Goal: Task Accomplishment & Management: Complete application form

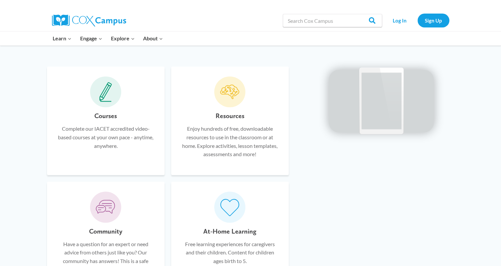
scroll to position [382, 0]
click at [109, 96] on icon at bounding box center [105, 92] width 13 height 20
click at [393, 24] on link "Log In" at bounding box center [399, 21] width 29 height 14
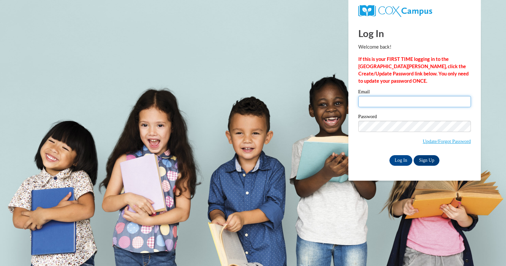
click at [385, 106] on input "Email" at bounding box center [414, 101] width 113 height 11
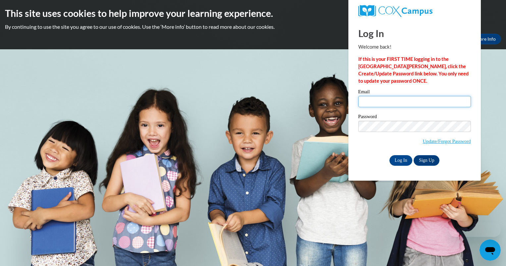
type input "melissabell63@yahoo.com"
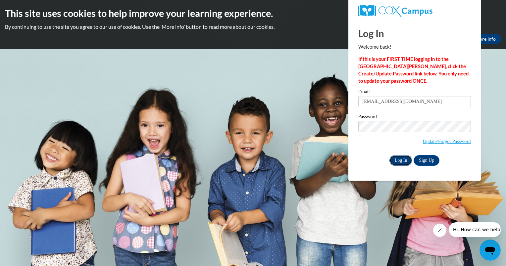
click at [400, 162] on input "Log In" at bounding box center [400, 160] width 23 height 11
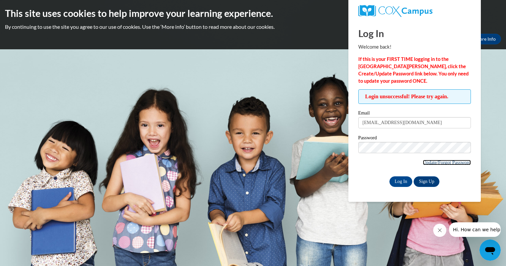
click at [427, 163] on link "Update/Forgot Password" at bounding box center [447, 162] width 48 height 5
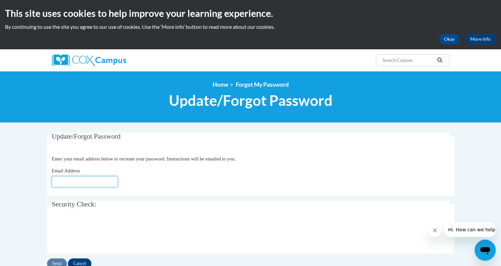
click at [58, 179] on input "Email Address" at bounding box center [85, 181] width 66 height 11
type input "melissabell63@yahoo.com"
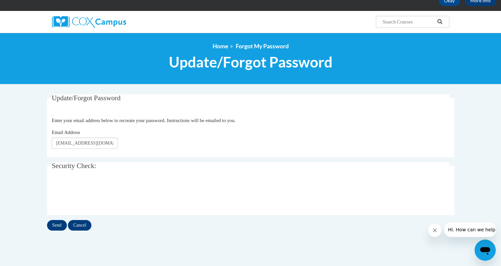
scroll to position [42, 0]
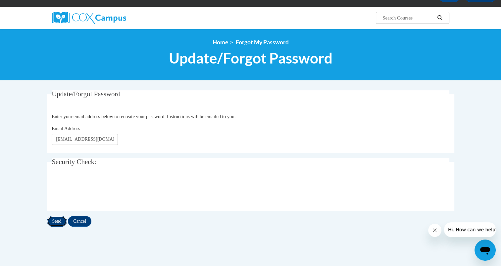
click at [60, 220] on input "Send" at bounding box center [57, 221] width 20 height 11
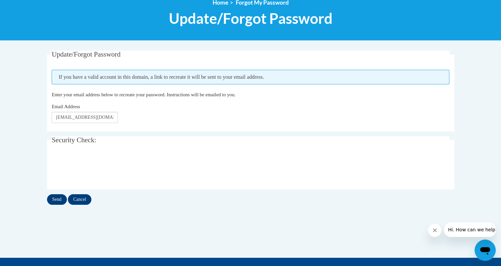
scroll to position [83, 0]
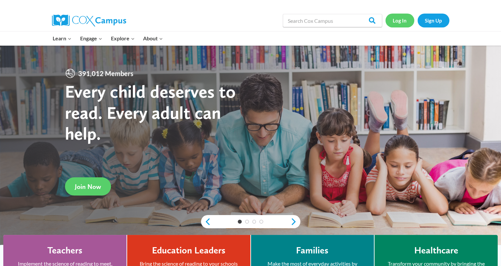
click at [398, 19] on link "Log In" at bounding box center [399, 21] width 29 height 14
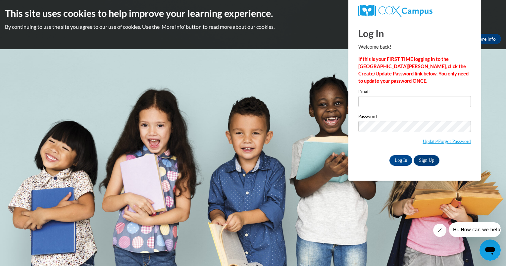
click at [386, 108] on div "Email" at bounding box center [414, 100] width 113 height 23
click at [385, 101] on input "Email" at bounding box center [414, 101] width 113 height 11
type input "melissabell63@yahoo.com"
click at [395, 163] on input "Log In" at bounding box center [400, 160] width 23 height 11
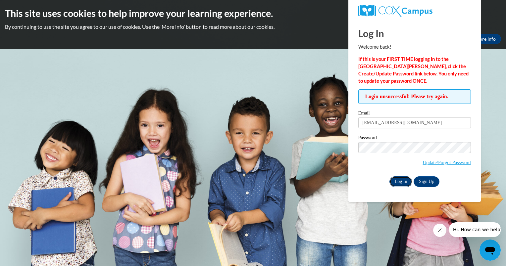
click at [398, 176] on input "Log In" at bounding box center [400, 181] width 23 height 11
click at [430, 163] on link "Update/Forgot Password" at bounding box center [447, 162] width 48 height 5
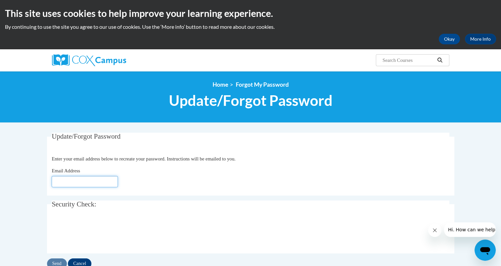
click at [61, 182] on input "Email Address" at bounding box center [85, 181] width 66 height 11
type input "[EMAIL_ADDRESS][DOMAIN_NAME]"
click at [61, 264] on input "Send" at bounding box center [57, 264] width 20 height 11
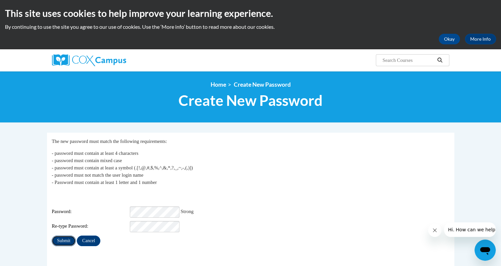
click at [62, 236] on input "Submit" at bounding box center [64, 241] width 24 height 11
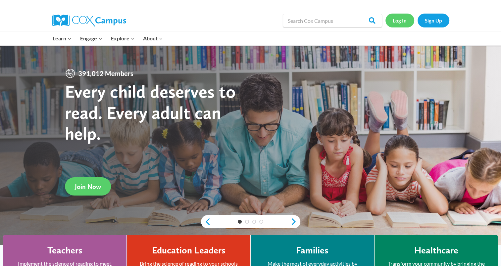
click at [398, 25] on link "Log In" at bounding box center [399, 21] width 29 height 14
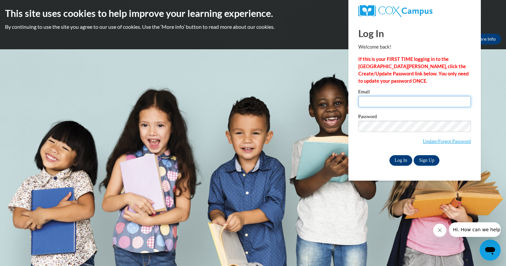
type input "melissabell63@yahoo.com"
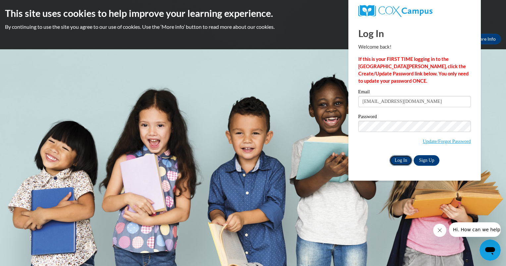
click at [404, 160] on input "Log In" at bounding box center [400, 160] width 23 height 11
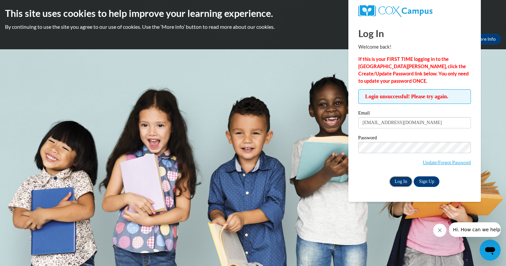
click at [398, 181] on input "Log In" at bounding box center [400, 181] width 23 height 11
click at [400, 153] on span "Update/Forgot Password" at bounding box center [414, 155] width 113 height 27
click at [502, 152] on body "This site uses cookies to help improve your learning experience. By continuing …" at bounding box center [253, 133] width 506 height 266
click at [399, 181] on input "Log In" at bounding box center [400, 181] width 23 height 11
click at [426, 179] on link "Sign Up" at bounding box center [426, 181] width 26 height 11
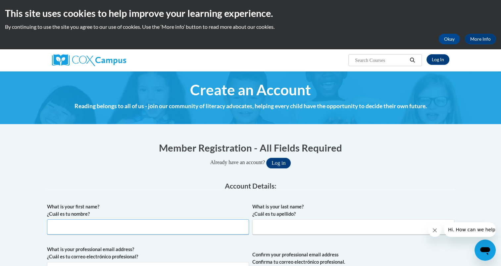
click at [149, 221] on input "What is your first name? ¿Cuál es tu nombre?" at bounding box center [148, 226] width 202 height 15
type input "Melissa"
type input "Bell"
type input "[EMAIL_ADDRESS][DOMAIN_NAME]"
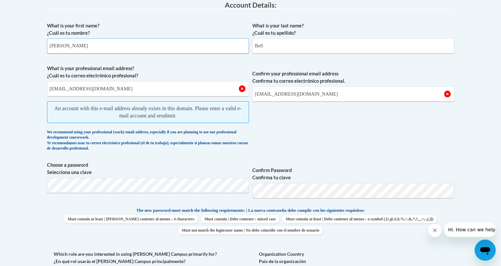
scroll to position [182, 0]
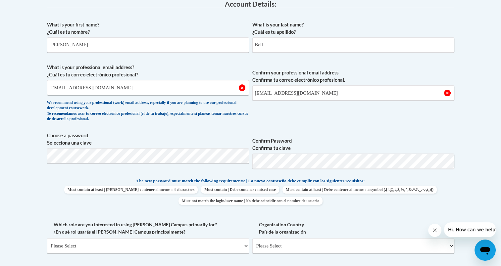
drag, startPoint x: 442, startPoint y: 151, endPoint x: 468, endPoint y: 199, distance: 54.1
drag, startPoint x: 468, startPoint y: 199, endPoint x: 349, endPoint y: 128, distance: 139.2
click at [349, 128] on div "What is your first name? ¿Cuál es tu nombre? Melissa What is your last name? ¿C…" at bounding box center [250, 169] width 407 height 302
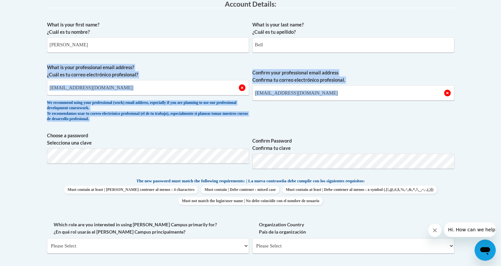
drag, startPoint x: 500, startPoint y: 127, endPoint x: 495, endPoint y: 155, distance: 28.6
click at [495, 155] on body "This site uses cookies to help improve your learning experience. By continuing …" at bounding box center [250, 218] width 501 height 801
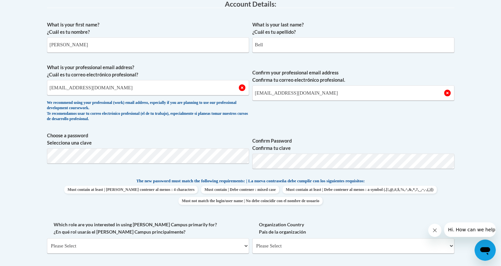
drag, startPoint x: 495, startPoint y: 155, endPoint x: 459, endPoint y: 96, distance: 69.4
click at [459, 96] on body "This site uses cookies to help improve your learning experience. By continuing …" at bounding box center [250, 218] width 501 height 801
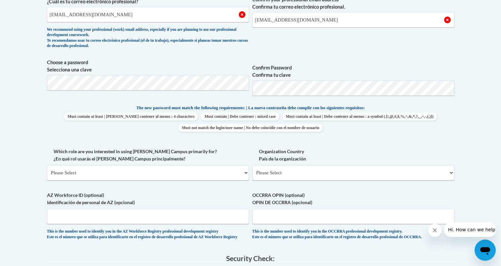
scroll to position [267, 0]
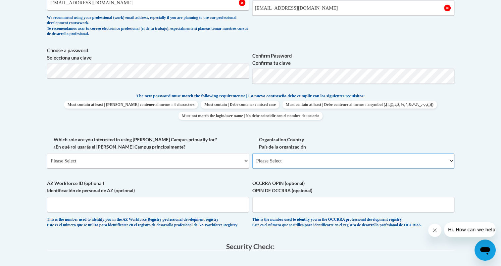
click at [449, 159] on select "Please Select United States | Estados Unidos Outside of the United States | Fue…" at bounding box center [353, 160] width 202 height 15
select select "ad49bcad-a171-4b2e-b99c-48b446064914"
click at [252, 153] on select "Please Select United States | Estados Unidos Outside of the United States | Fue…" at bounding box center [353, 160] width 202 height 15
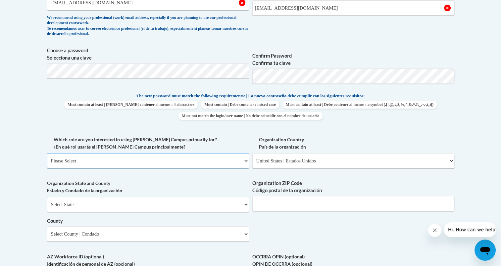
click at [247, 161] on select "Please Select College/University | Colegio/Universidad Community/Nonprofit Part…" at bounding box center [148, 160] width 202 height 15
select select "fbf2d438-af2f-41f8-98f1-81c410e29de3"
click at [47, 153] on select "Please Select College/University | Colegio/Universidad Community/Nonprofit Part…" at bounding box center [148, 160] width 202 height 15
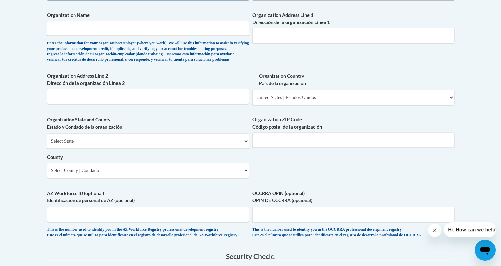
scroll to position [441, 0]
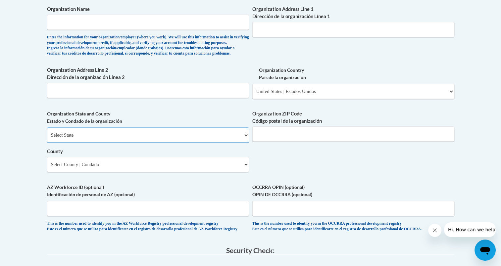
click at [243, 143] on select "Select State Alabama Alaska Arizona Arkansas California Colorado Connecticut De…" at bounding box center [148, 134] width 202 height 15
select select "Georgia"
click at [47, 138] on select "Select State Alabama Alaska Arizona Arkansas California Colorado Connecticut De…" at bounding box center [148, 134] width 202 height 15
click at [368, 142] on input "Organization ZIP Code Código postal de la organización" at bounding box center [353, 133] width 202 height 15
type input "303"
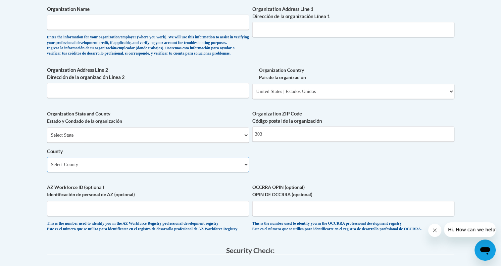
click at [191, 172] on select "Select County Appling Atkinson Bacon Baker Baldwin Banks Barrow Bartow Ben Hill…" at bounding box center [148, 164] width 202 height 15
select select "DeKalb"
click at [47, 167] on select "Select County Appling Atkinson Bacon Baker Baldwin Banks Barrow Bartow Ben Hill…" at bounding box center [148, 164] width 202 height 15
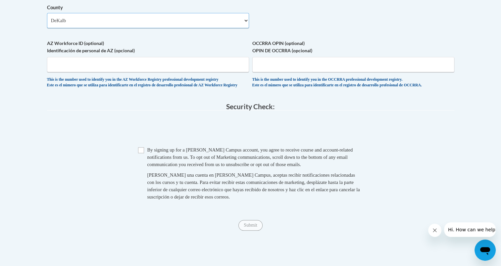
scroll to position [597, 0]
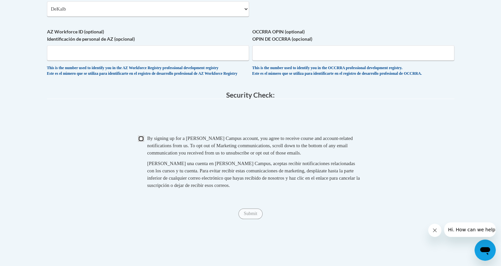
click at [140, 142] on input "Checkbox" at bounding box center [141, 139] width 6 height 6
checkbox input "true"
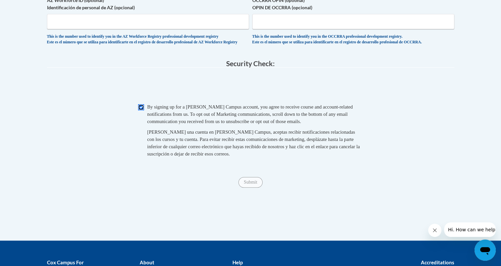
scroll to position [630, 0]
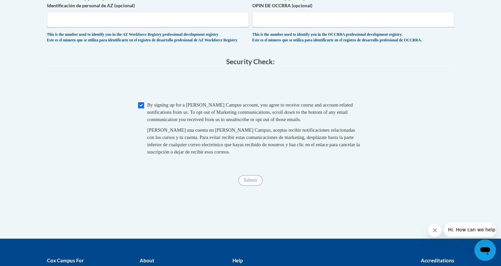
click at [253, 182] on span "Submit" at bounding box center [250, 179] width 24 height 5
drag, startPoint x: 502, startPoint y: 174, endPoint x: 387, endPoint y: 71, distance: 153.8
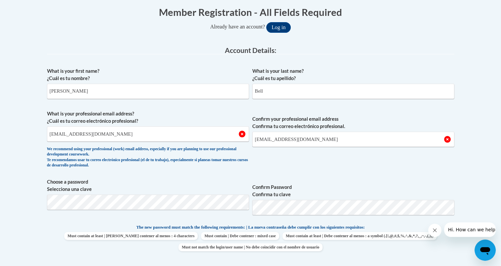
scroll to position [0, 0]
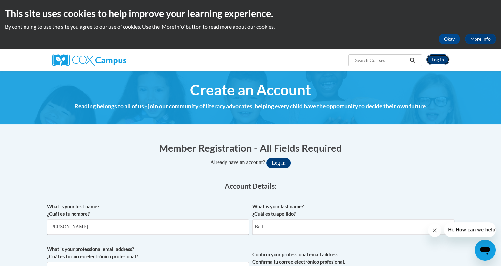
click at [436, 62] on link "Log In" at bounding box center [437, 59] width 23 height 11
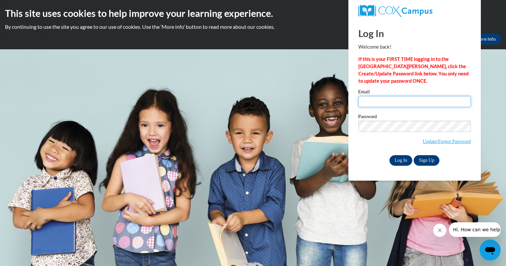
type input "[EMAIL_ADDRESS][DOMAIN_NAME]"
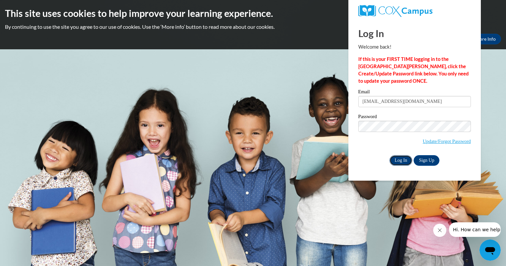
click at [405, 158] on input "Log In" at bounding box center [400, 160] width 23 height 11
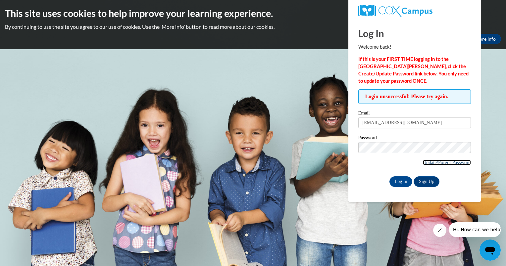
click at [426, 162] on link "Update/Forgot Password" at bounding box center [447, 162] width 48 height 5
